Goal: Information Seeking & Learning: Check status

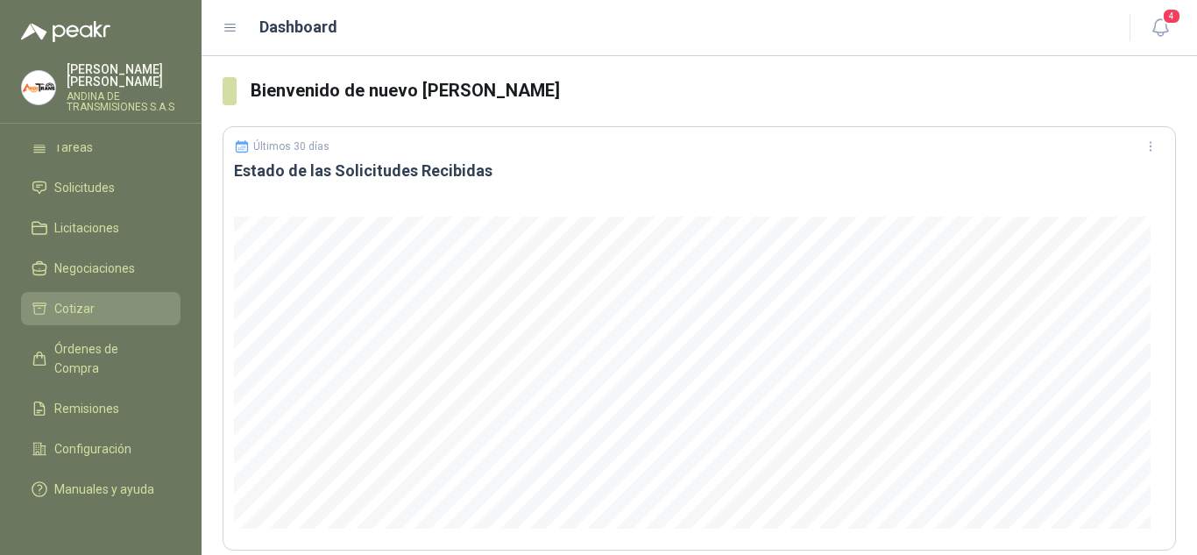
scroll to position [114, 0]
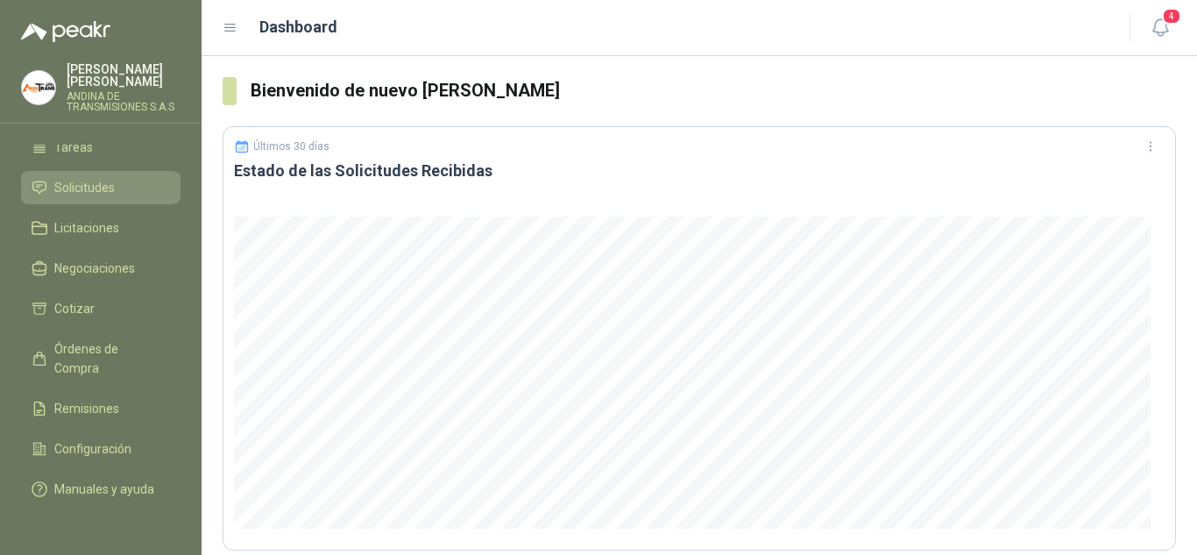
click at [97, 178] on span "Solicitudes" at bounding box center [84, 187] width 60 height 19
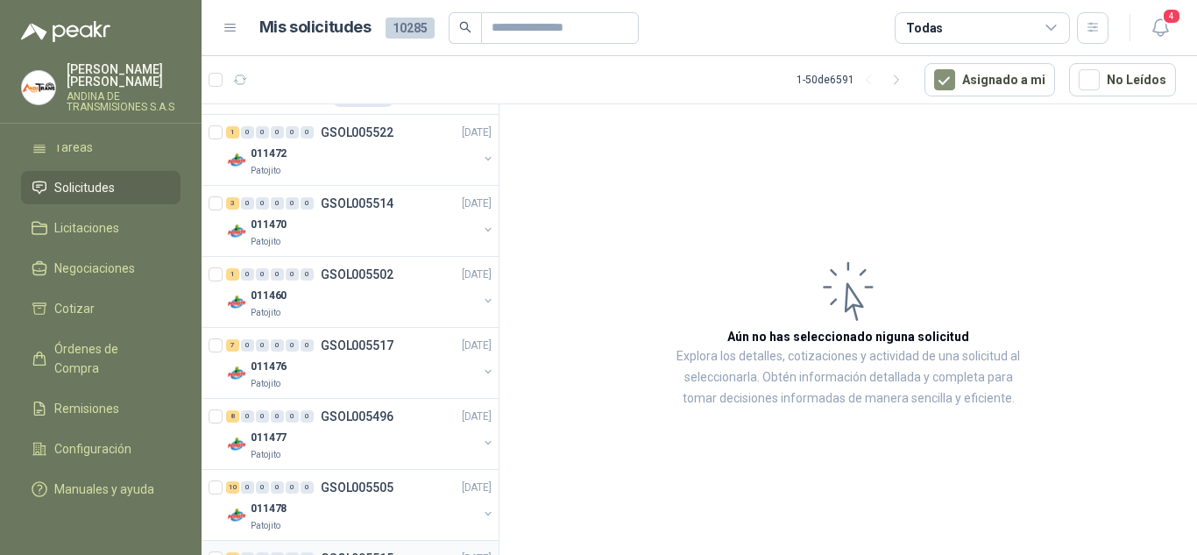
scroll to position [2941, 0]
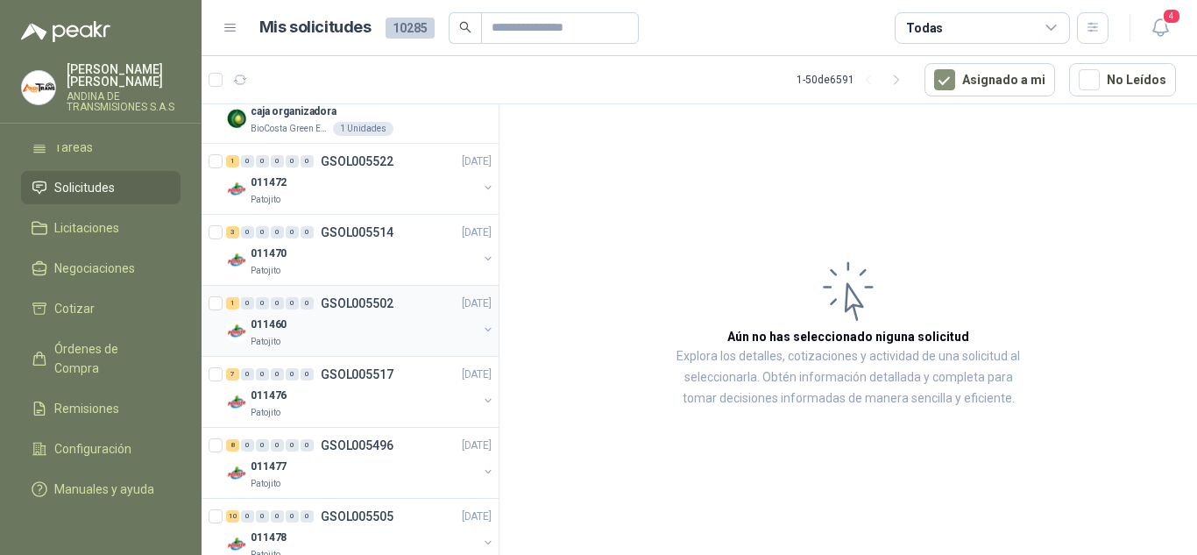
click at [352, 315] on div "011460" at bounding box center [364, 324] width 227 height 21
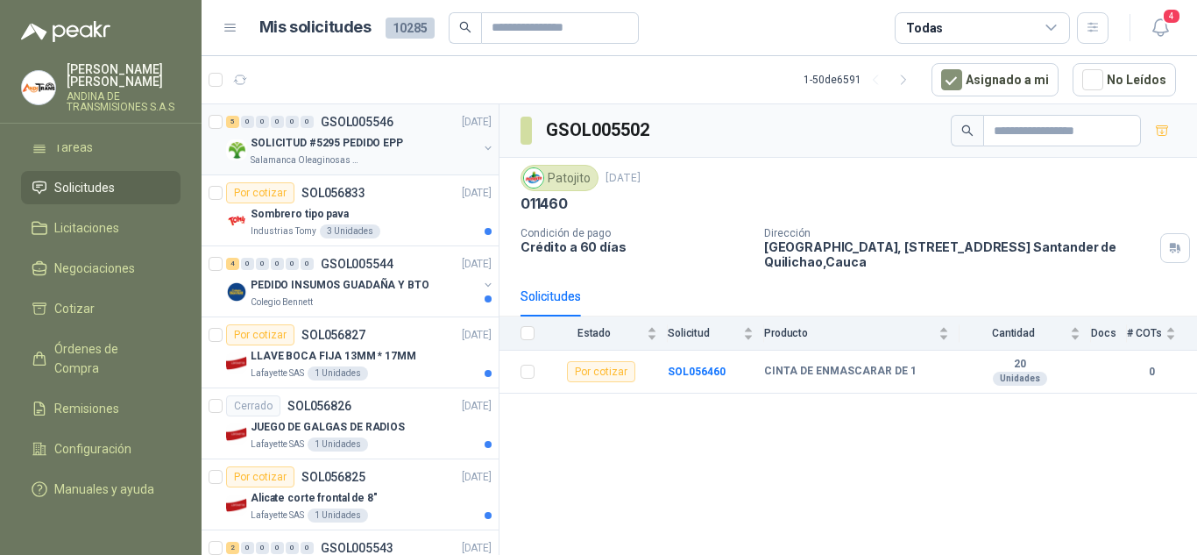
click at [350, 136] on p "SOLICITUD #5295 PEDIDO EPP" at bounding box center [327, 143] width 152 height 17
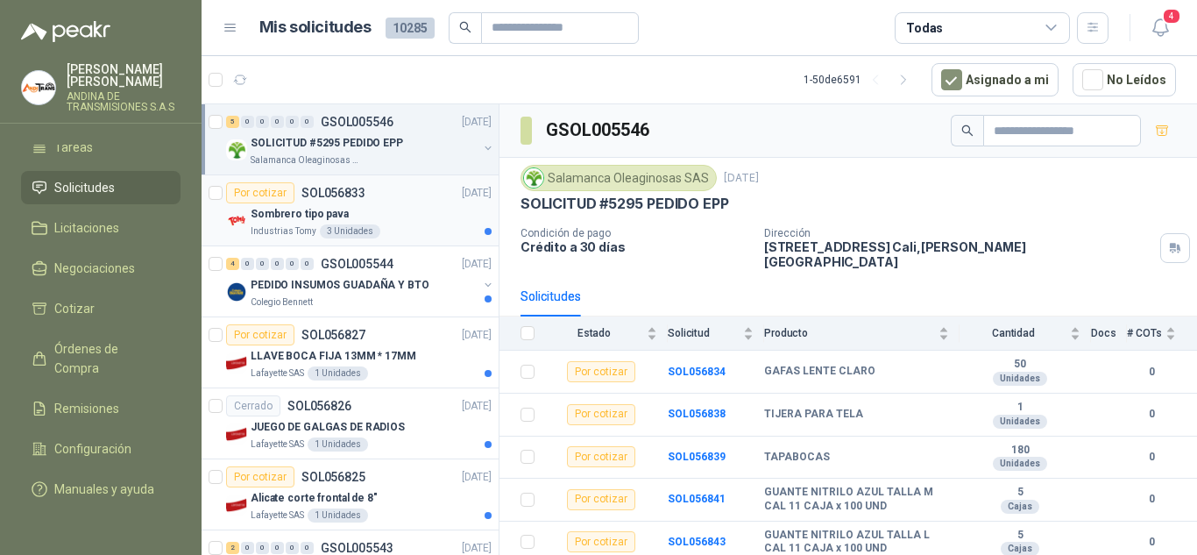
click at [364, 195] on div "Por cotizar SOL056833 [DATE]" at bounding box center [358, 192] width 265 height 21
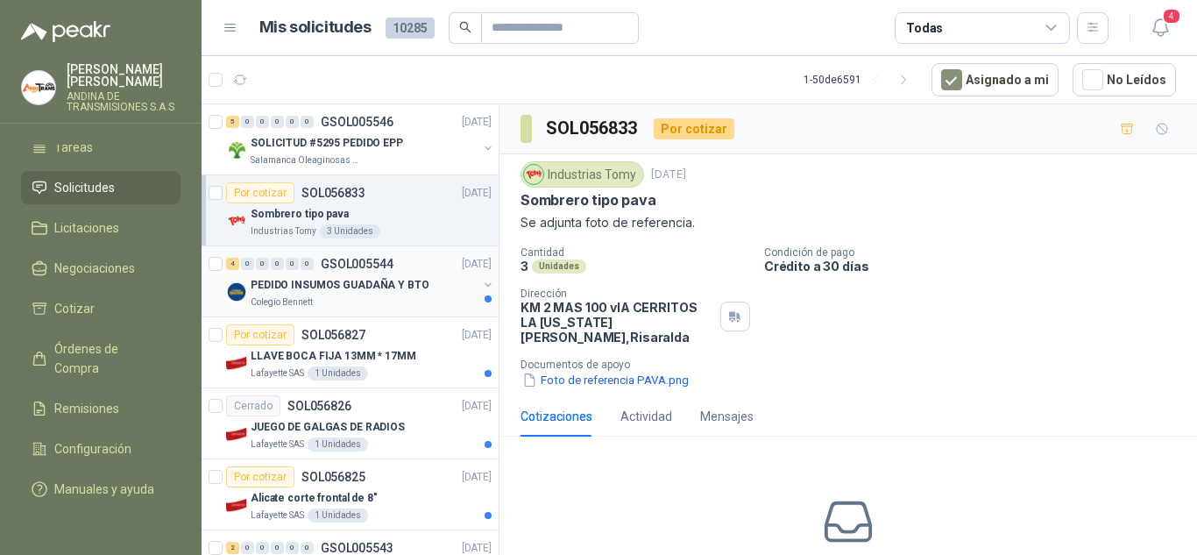
click at [368, 295] on div "Colegio Bennett" at bounding box center [364, 302] width 227 height 14
click at [363, 334] on p "SOL056827" at bounding box center [333, 335] width 64 height 12
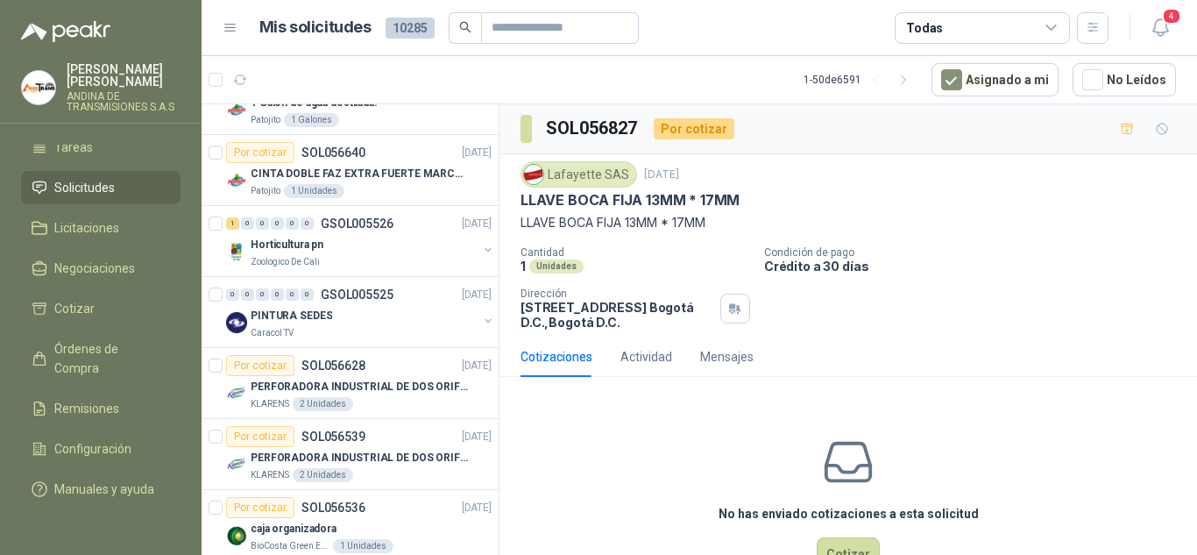
scroll to position [2541, 0]
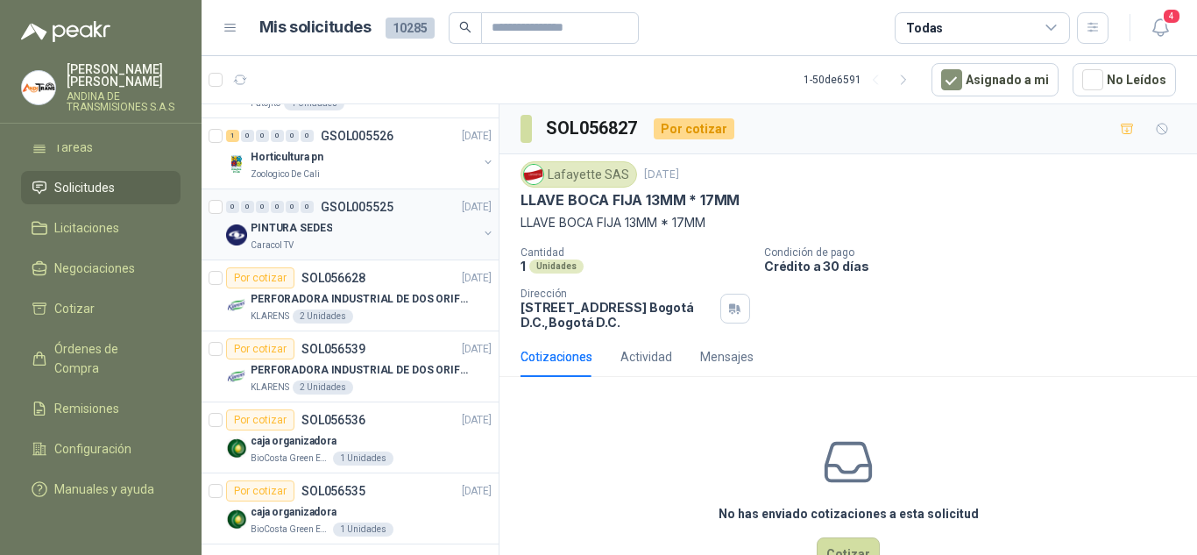
click at [387, 253] on div "0 0 0 0 0 0 GSOL005525 [DATE] PINTURA SEDES Caracol TV" at bounding box center [350, 224] width 297 height 71
click at [345, 228] on div "PINTURA SEDES" at bounding box center [364, 227] width 227 height 21
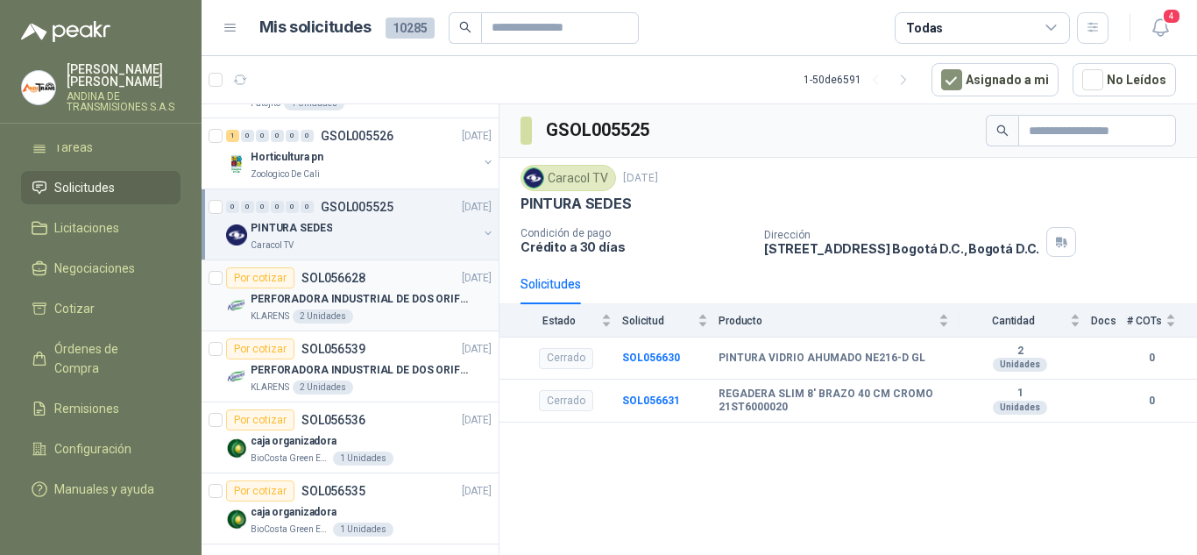
click at [372, 301] on p "PERFORADORA INDUSTRIAL DE DOS ORIFICIOS" at bounding box center [360, 299] width 218 height 17
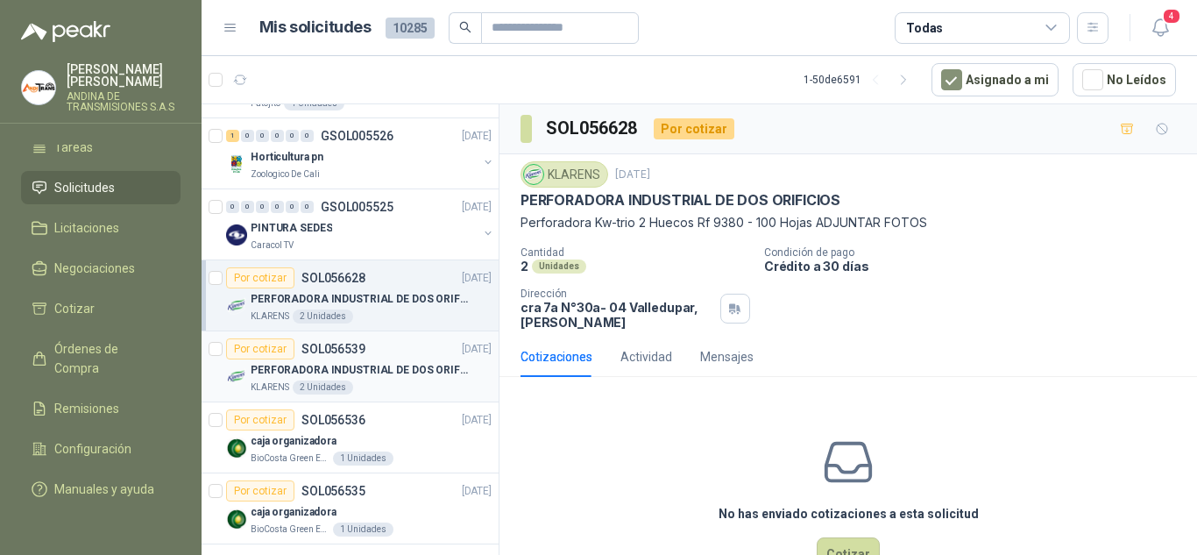
click at [392, 373] on p "PERFORADORA INDUSTRIAL DE DOS ORIFICIOS" at bounding box center [360, 370] width 218 height 17
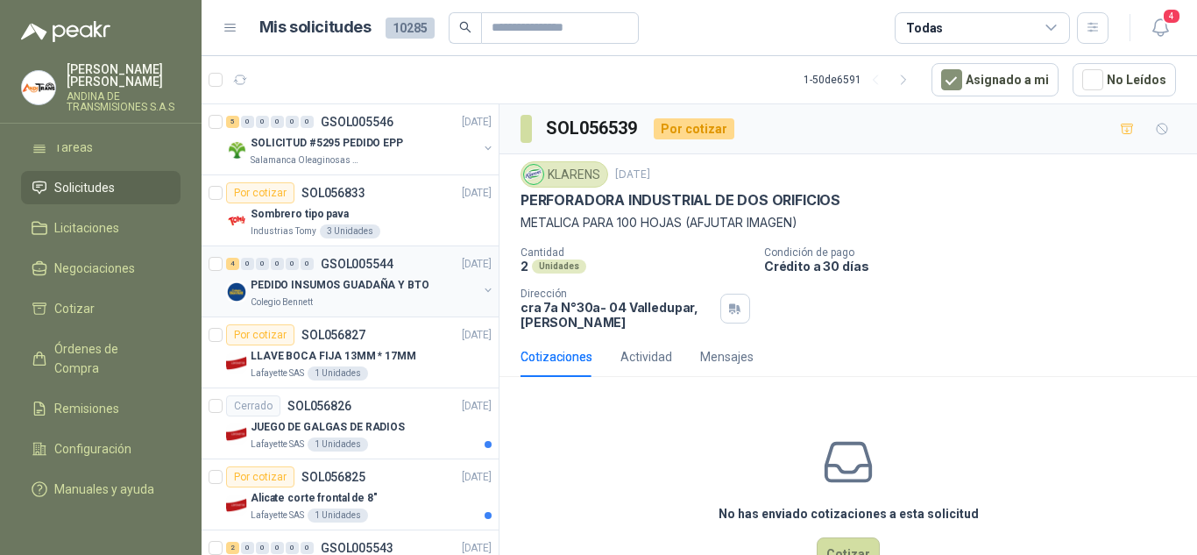
click at [368, 287] on p "PEDIDO INSUMOS GUADAÑA Y BTO" at bounding box center [340, 285] width 179 height 17
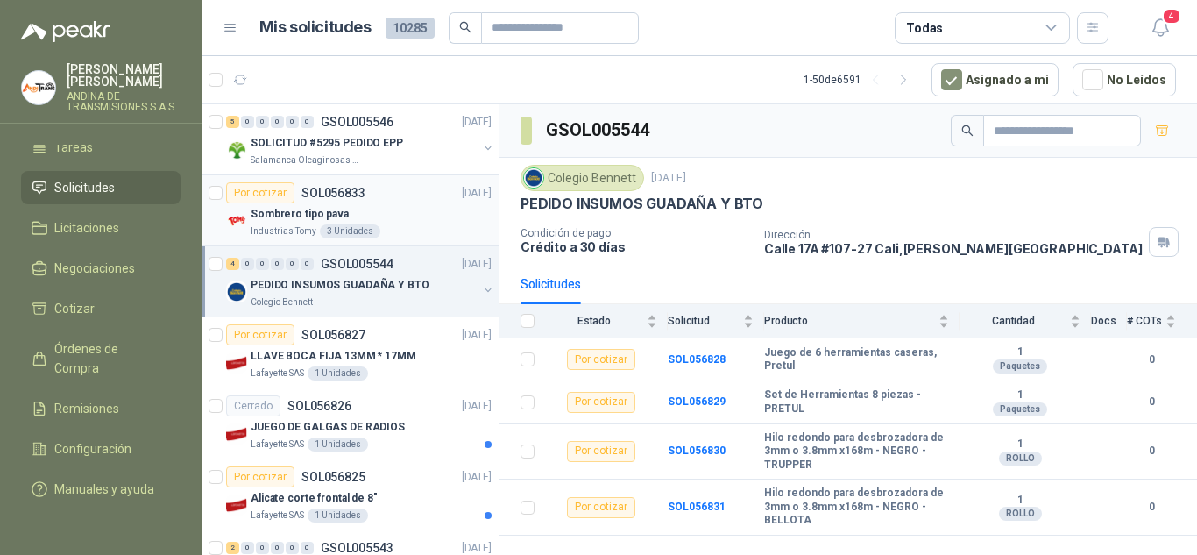
click at [374, 227] on div "Industrias Tomy 3 Unidades" at bounding box center [371, 231] width 241 height 14
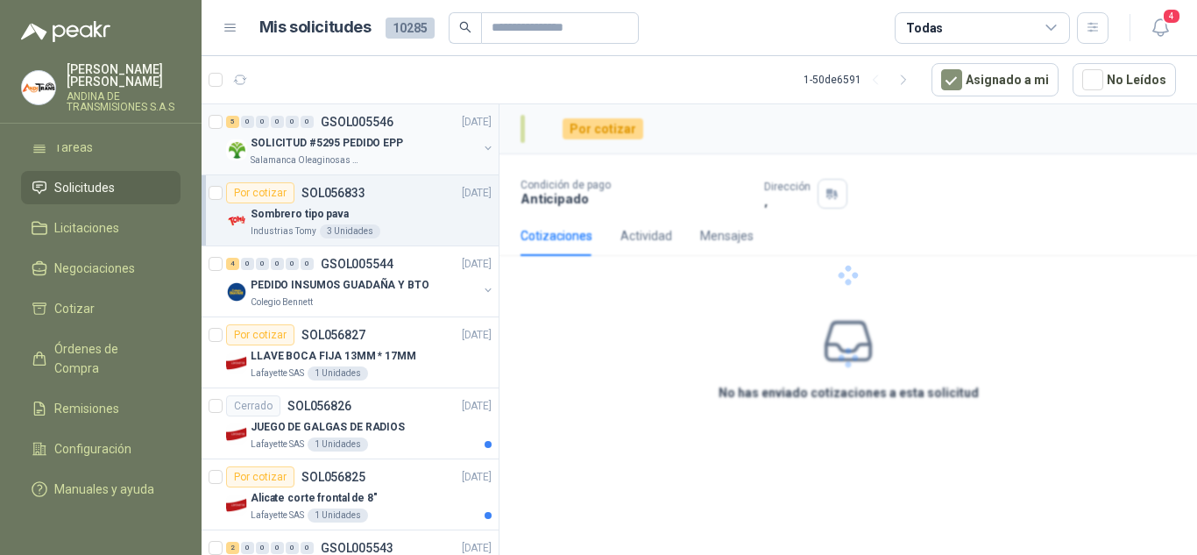
click at [384, 117] on p "GSOL005546" at bounding box center [357, 122] width 73 height 12
